Goal: Go to known website: Access a specific website the user already knows

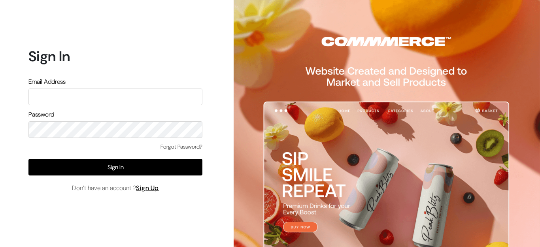
click at [59, 98] on input "text" at bounding box center [115, 97] width 174 height 17
type input "[EMAIL_ADDRESS][DOMAIN_NAME]"
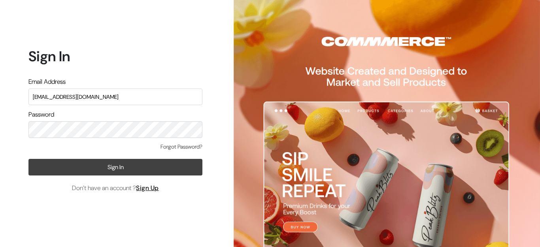
click at [108, 169] on button "Sign In" at bounding box center [115, 167] width 174 height 17
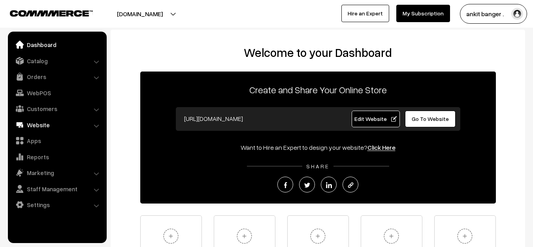
click at [39, 127] on link "Website" at bounding box center [57, 125] width 94 height 14
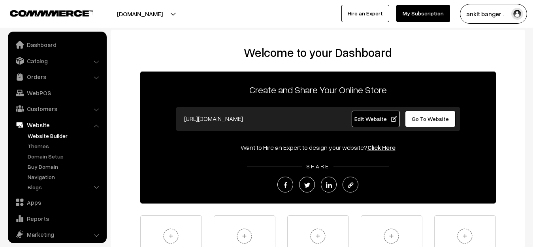
click at [47, 138] on link "Website Builder" at bounding box center [65, 136] width 78 height 8
